Goal: Transaction & Acquisition: Purchase product/service

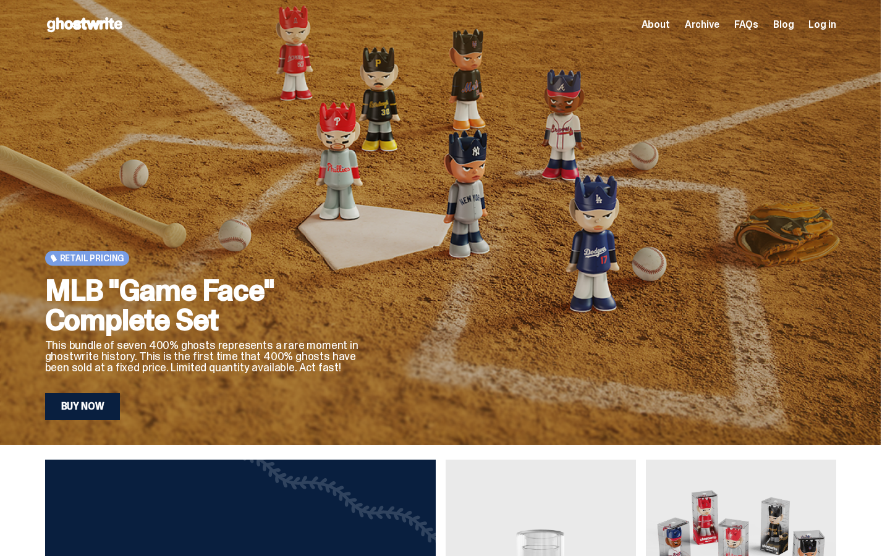
click at [93, 400] on link "Buy Now" at bounding box center [82, 406] width 75 height 27
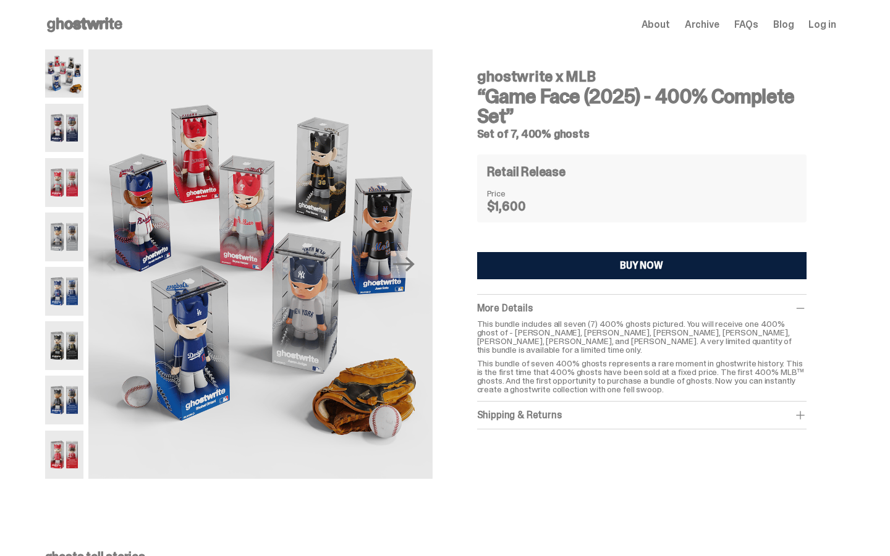
click at [101, 23] on use at bounding box center [84, 24] width 75 height 15
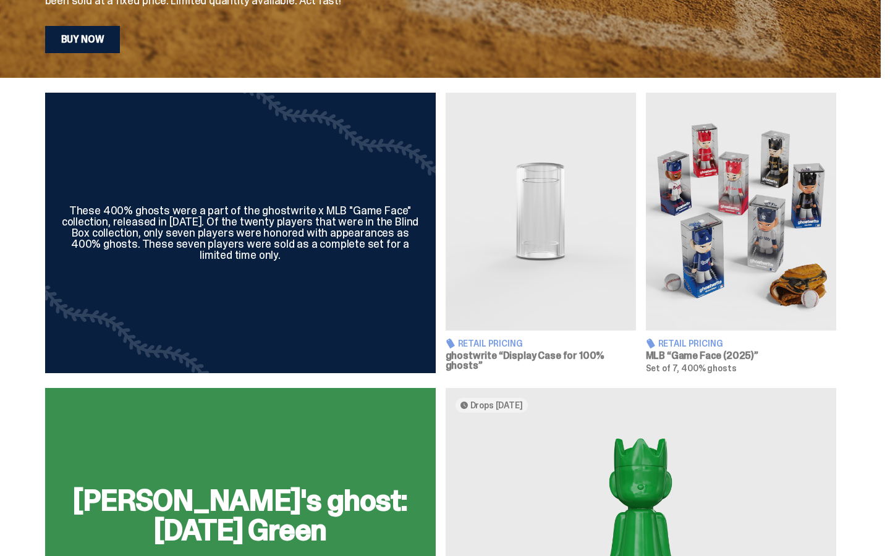
scroll to position [372, 0]
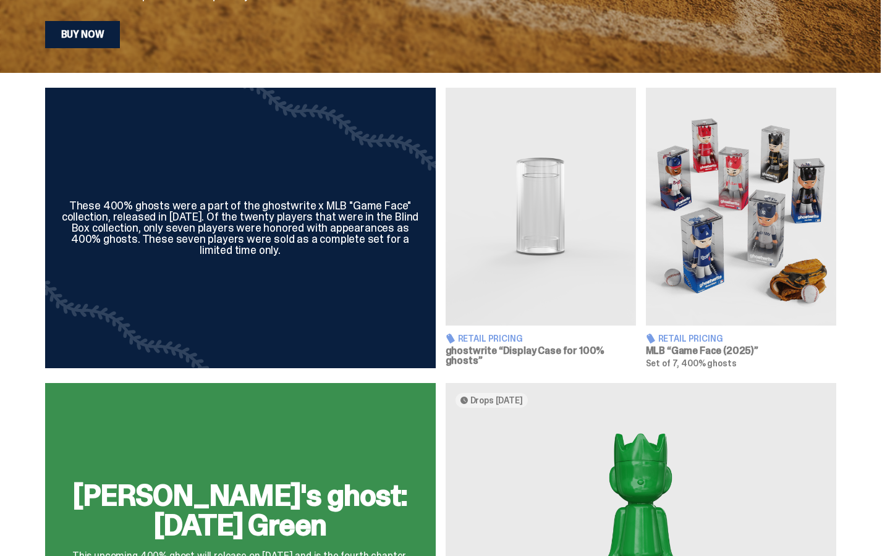
click at [719, 225] on img at bounding box center [741, 207] width 190 height 238
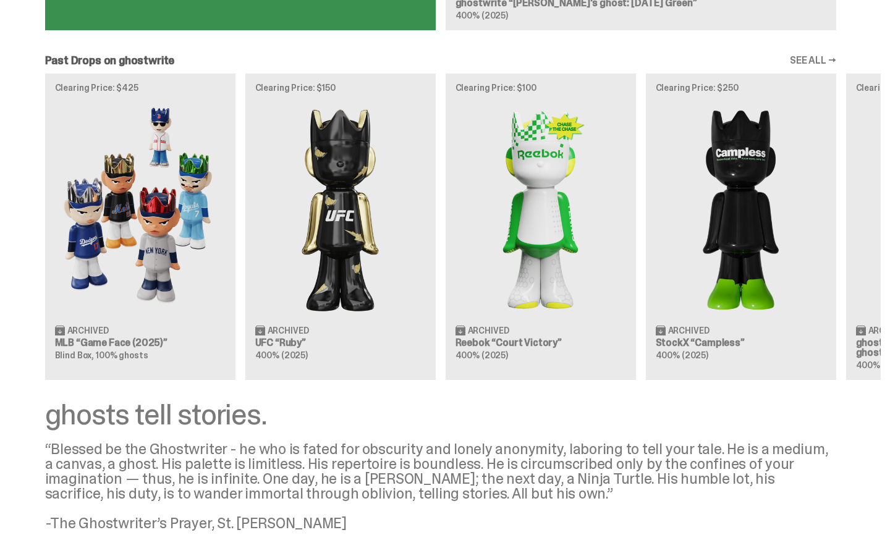
scroll to position [1029, 0]
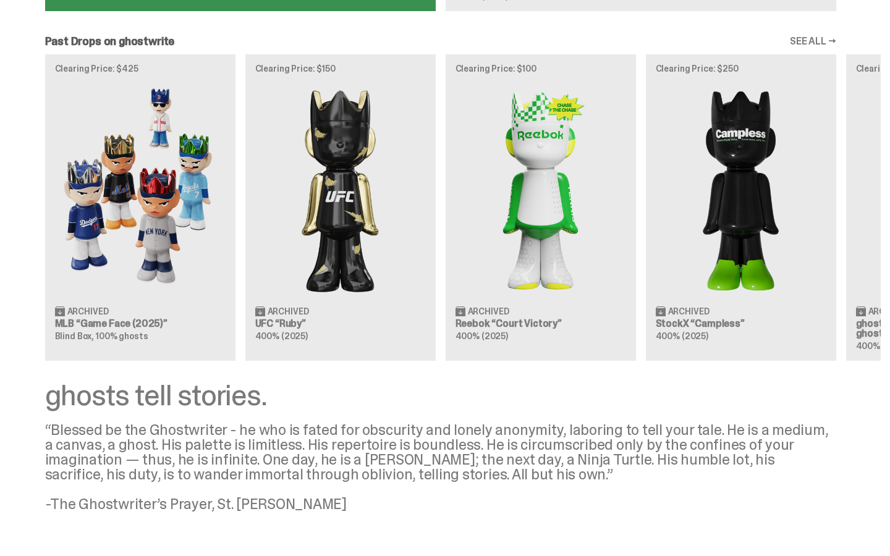
click at [148, 159] on img at bounding box center [140, 189] width 171 height 213
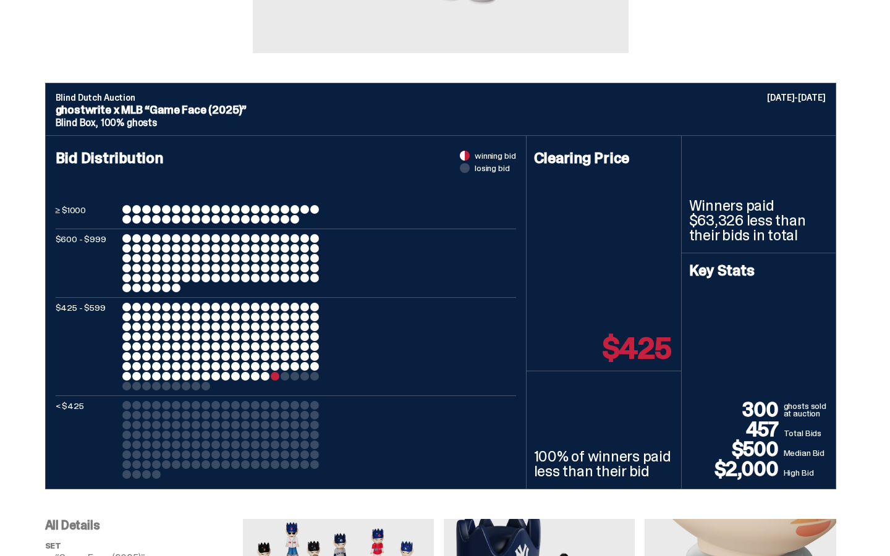
scroll to position [403, 0]
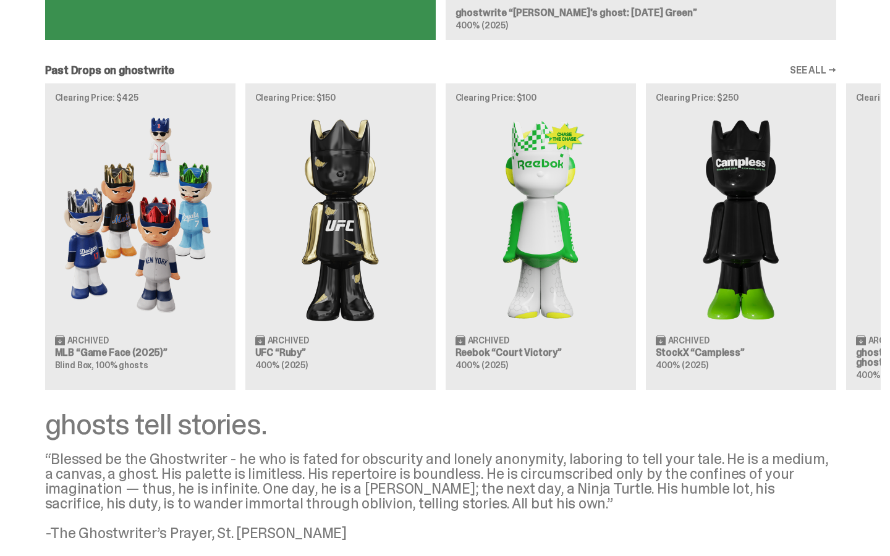
scroll to position [769, 0]
